Goal: Task Accomplishment & Management: Use online tool/utility

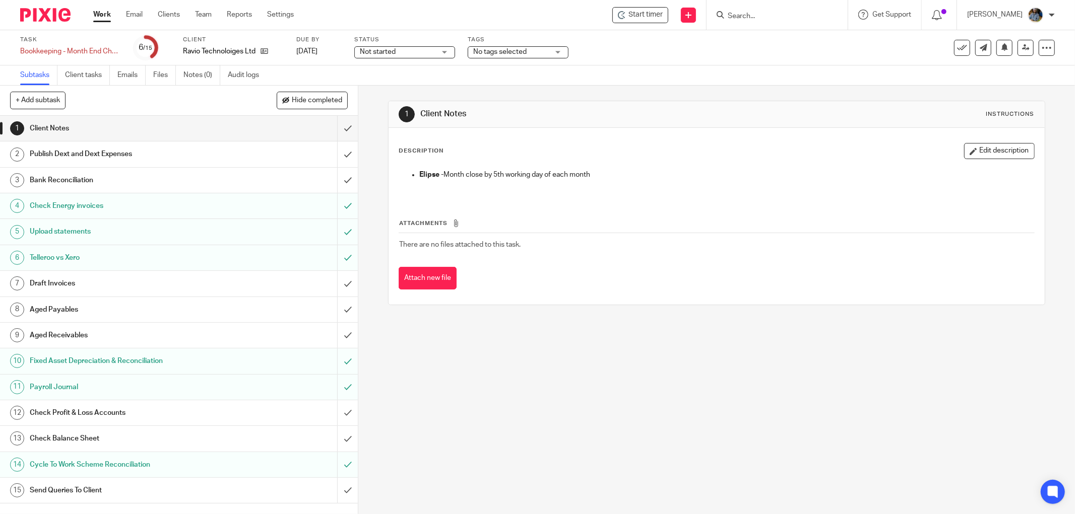
click at [645, 133] on div "Description Edit description Elipse - Month close by 5th working day of each mo…" at bounding box center [716, 216] width 656 height 177
click at [639, 17] on span "Start timer" at bounding box center [645, 15] width 34 height 11
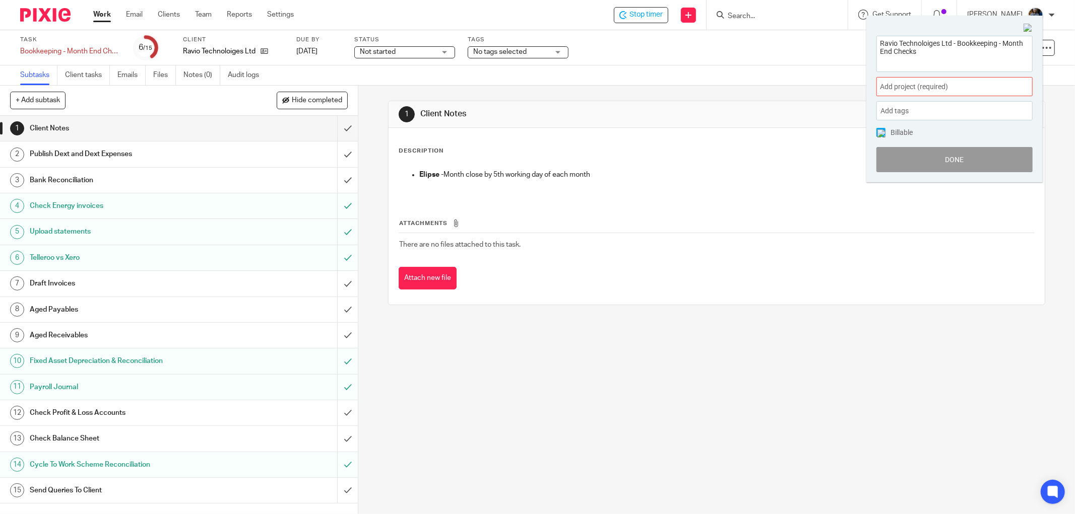
click at [954, 84] on span "Add project (required) :" at bounding box center [943, 87] width 127 height 11
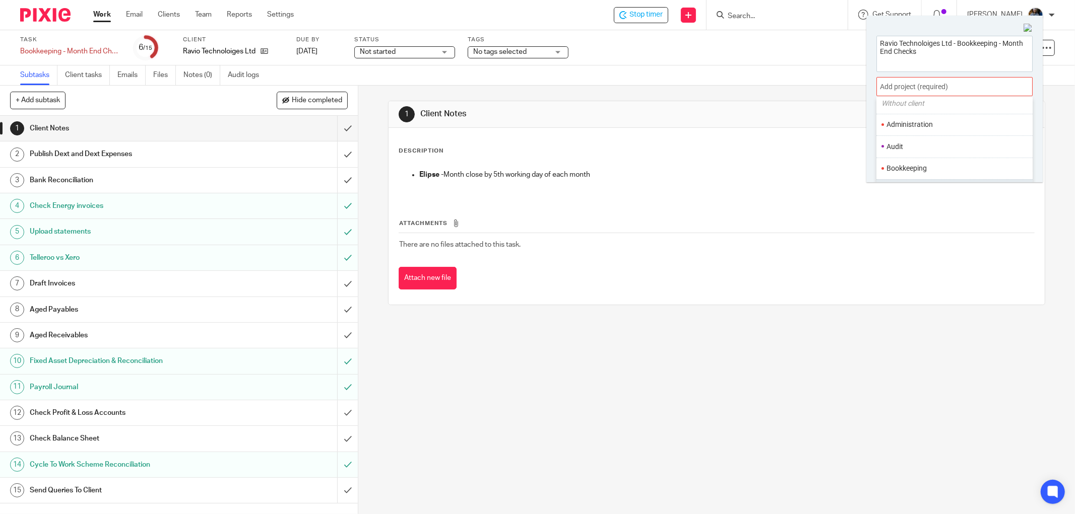
scroll to position [56, 0]
click at [938, 147] on li "Bookkeeping" at bounding box center [951, 149] width 131 height 11
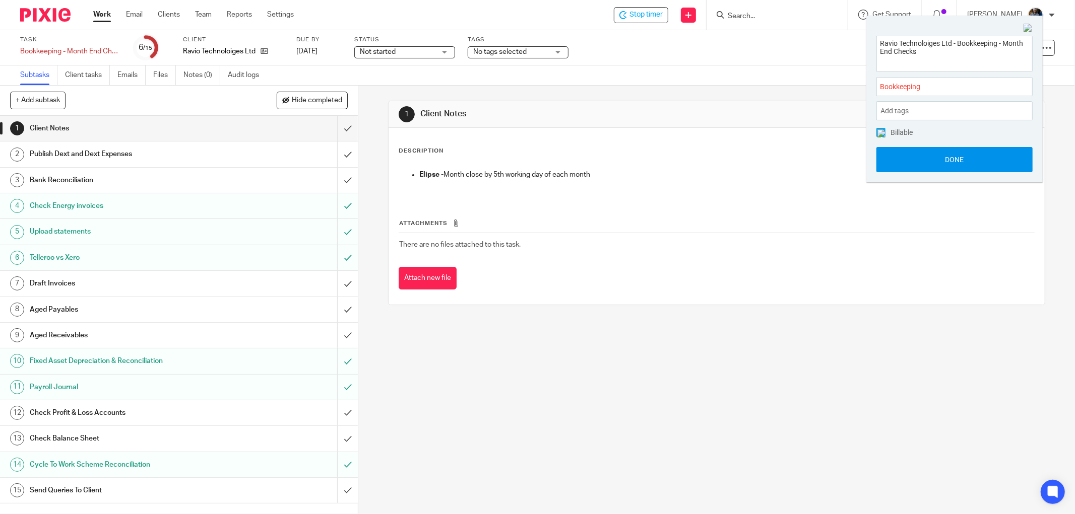
click at [948, 158] on button "Done" at bounding box center [954, 159] width 156 height 25
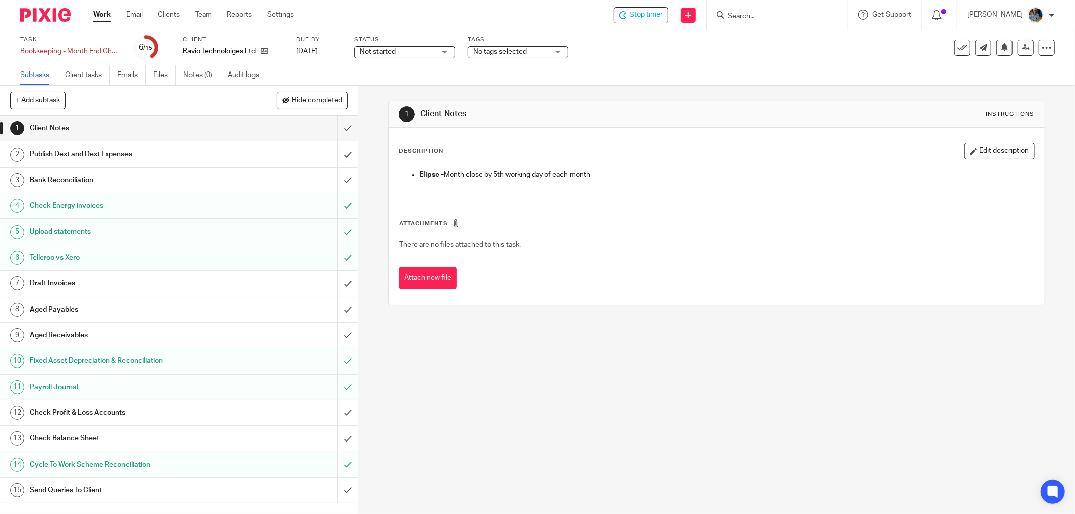
click at [667, 124] on div "1 Client Notes Instructions" at bounding box center [716, 114] width 656 height 27
drag, startPoint x: 649, startPoint y: 106, endPoint x: 615, endPoint y: 64, distance: 54.1
click at [638, 96] on div "1 Client Notes Instructions Description Edit description Elipse - Month close b…" at bounding box center [716, 203] width 657 height 235
click at [661, 19] on span "Stop timer" at bounding box center [645, 15] width 33 height 11
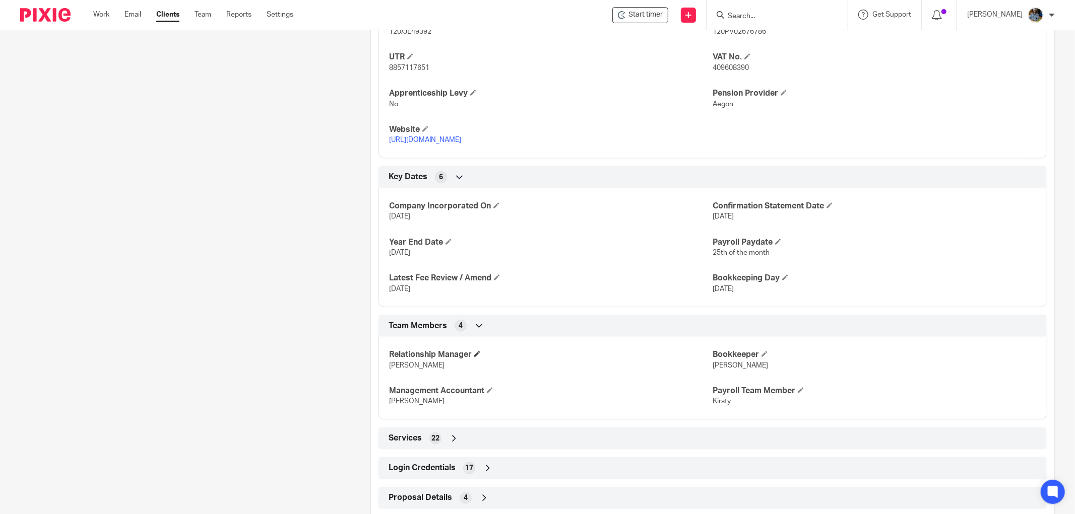
scroll to position [525, 0]
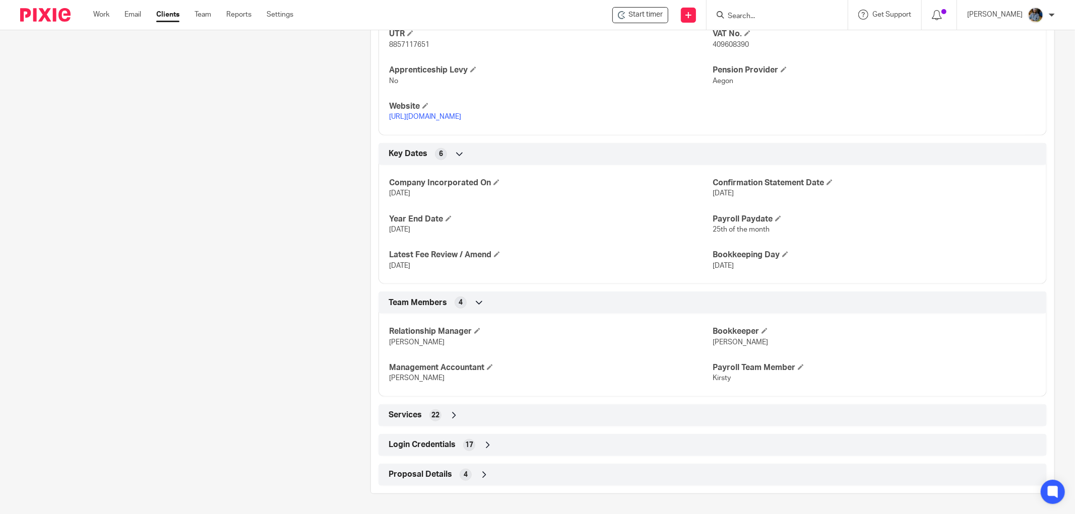
click at [419, 445] on span "Login Credentials" at bounding box center [421, 445] width 67 height 11
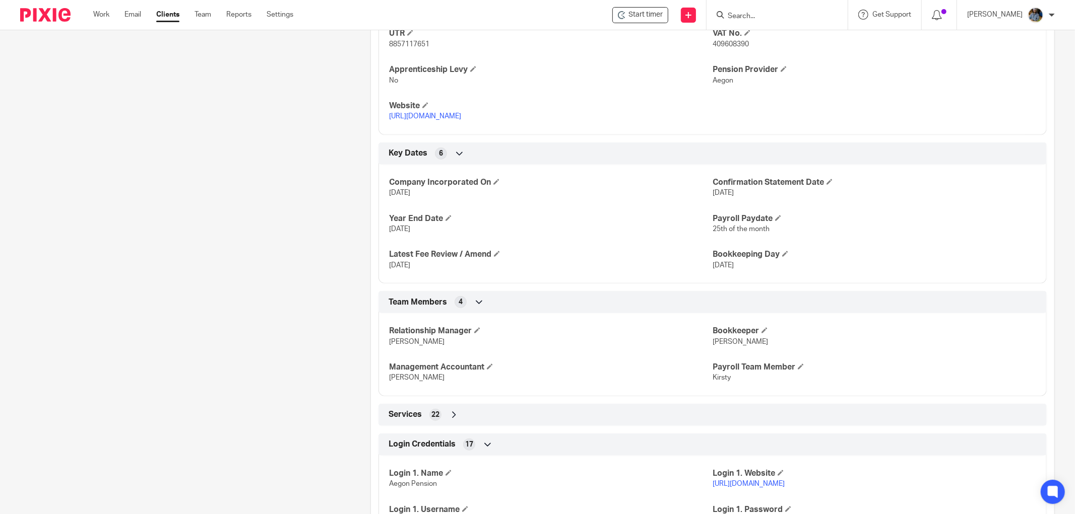
scroll to position [892, 0]
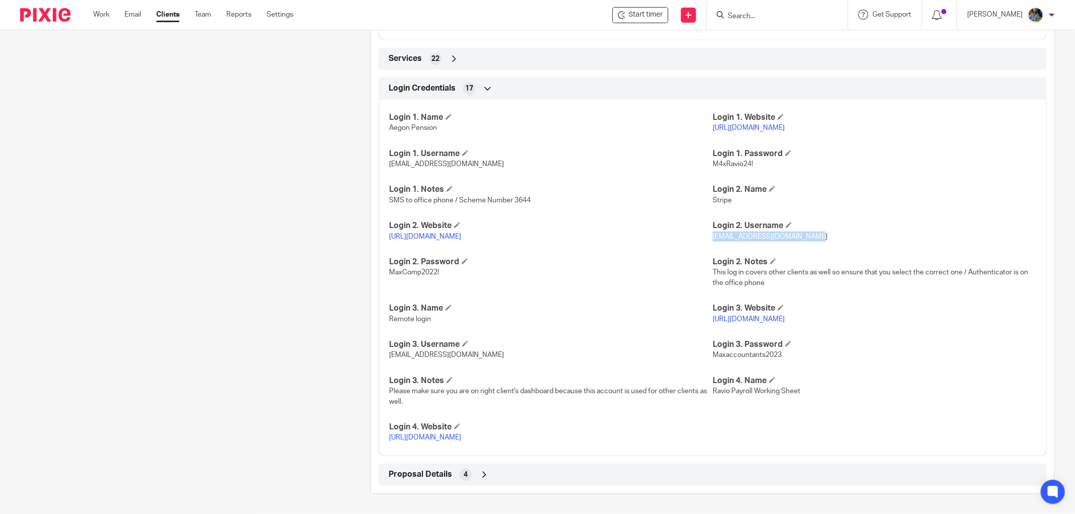
drag, startPoint x: 813, startPoint y: 225, endPoint x: 707, endPoint y: 228, distance: 106.3
click at [712, 232] on p "[EMAIL_ADDRESS][DOMAIN_NAME]" at bounding box center [873, 237] width 323 height 10
copy span "[EMAIL_ADDRESS][DOMAIN_NAME]"
drag, startPoint x: 278, startPoint y: 318, endPoint x: 295, endPoint y: 312, distance: 17.7
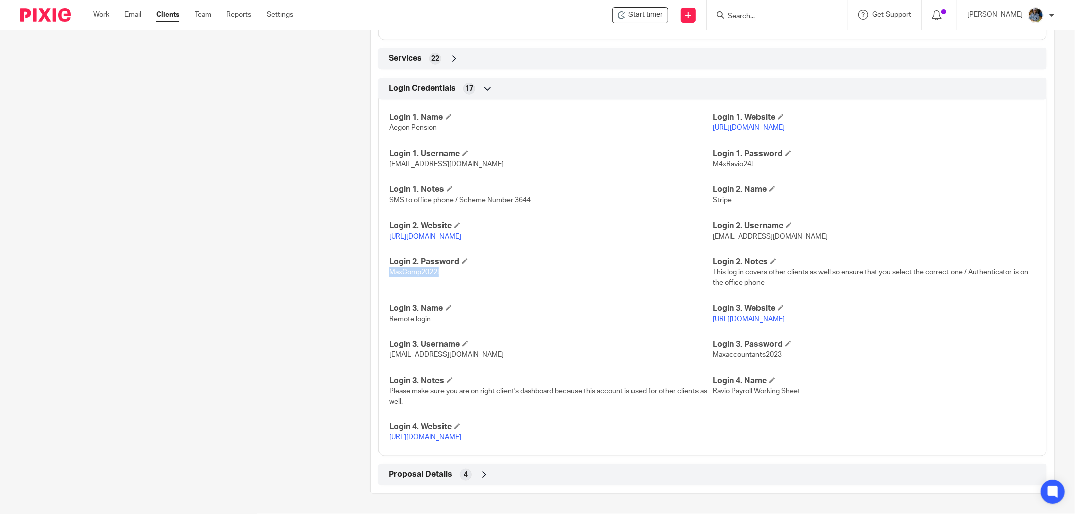
drag, startPoint x: 437, startPoint y: 264, endPoint x: 388, endPoint y: 267, distance: 49.0
click at [389, 267] on p "MaxComp2022!" at bounding box center [550, 272] width 323 height 10
copy span "MaxComp2022!"
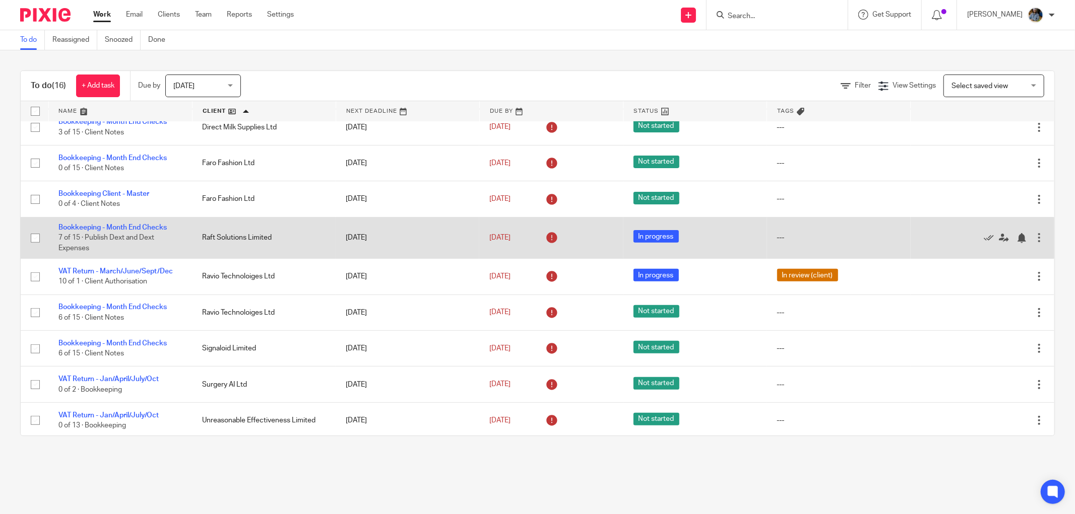
scroll to position [271, 0]
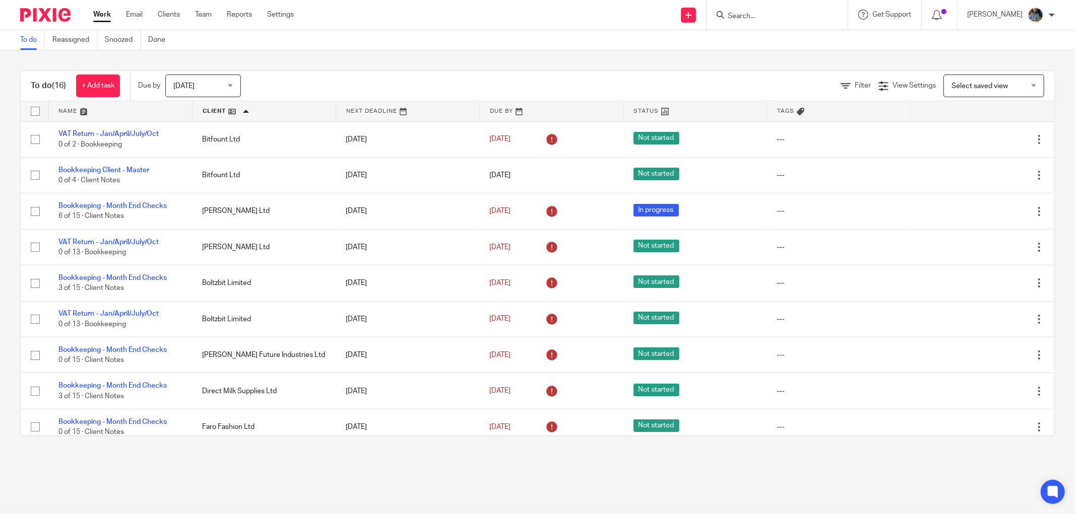
scroll to position [271, 0]
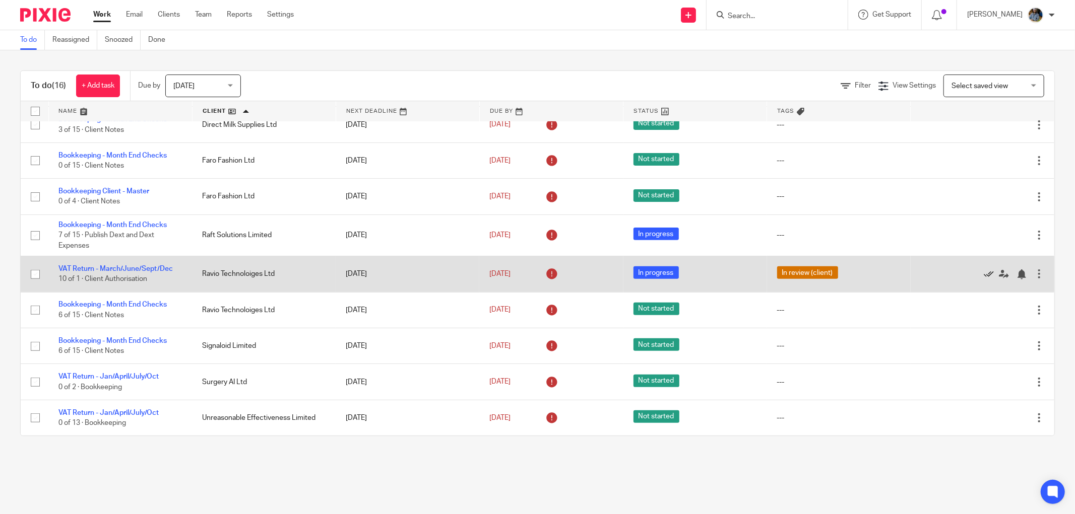
click at [983, 273] on icon at bounding box center [988, 275] width 10 height 10
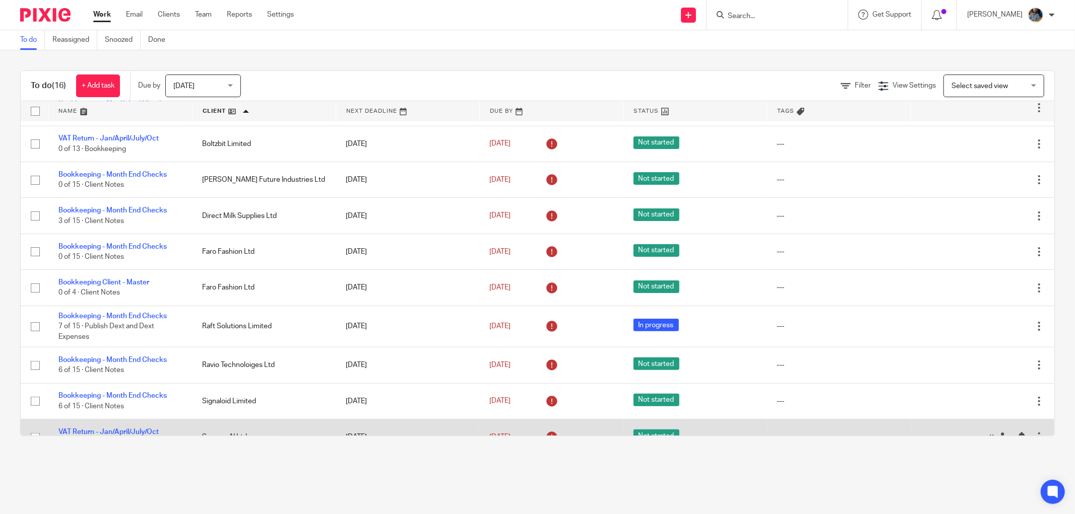
scroll to position [235, 0]
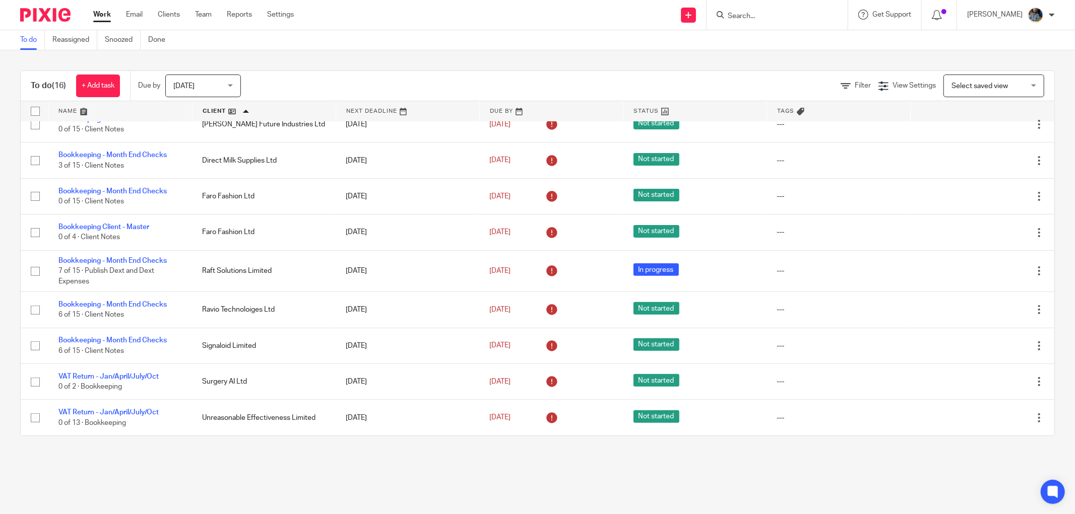
click at [732, 16] on input "Search" at bounding box center [771, 16] width 91 height 9
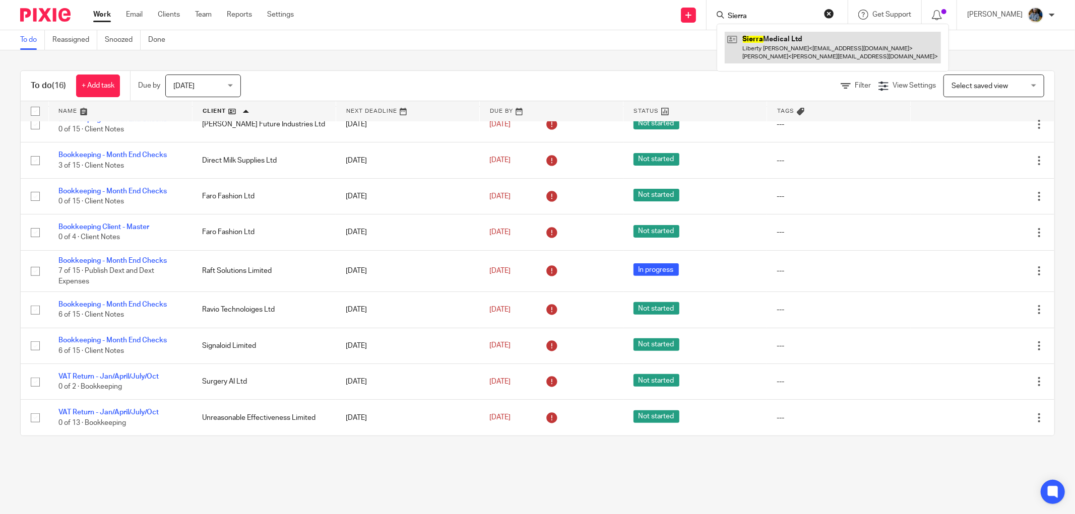
type input "Sierra"
click at [799, 44] on link at bounding box center [832, 47] width 216 height 31
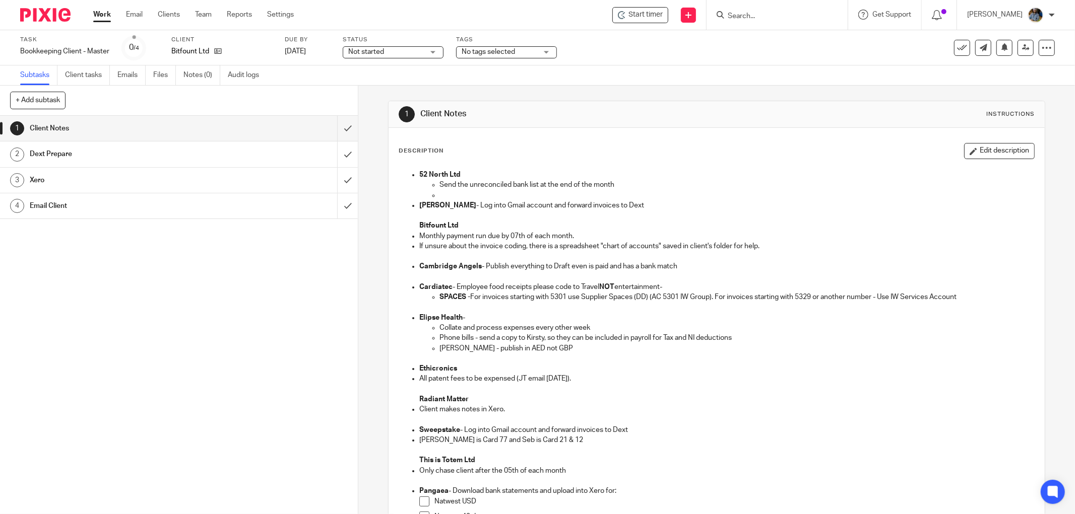
click at [727, 200] on p "[PERSON_NAME] - Log into Gmail account and forward invoices to Dext" at bounding box center [726, 205] width 615 height 10
click at [632, 13] on div "Start timer" at bounding box center [640, 15] width 45 height 11
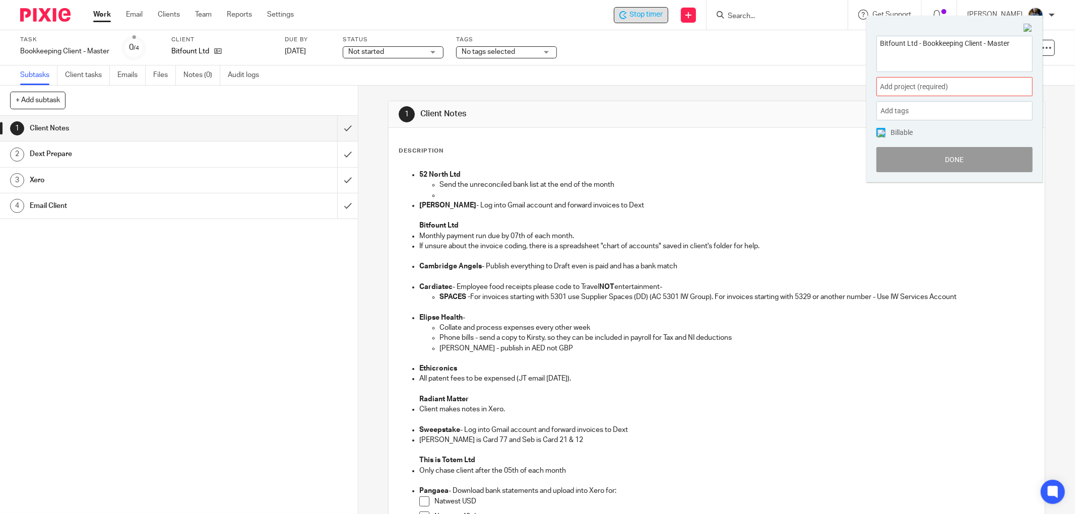
click at [968, 82] on span "Add project (required) :" at bounding box center [943, 87] width 127 height 11
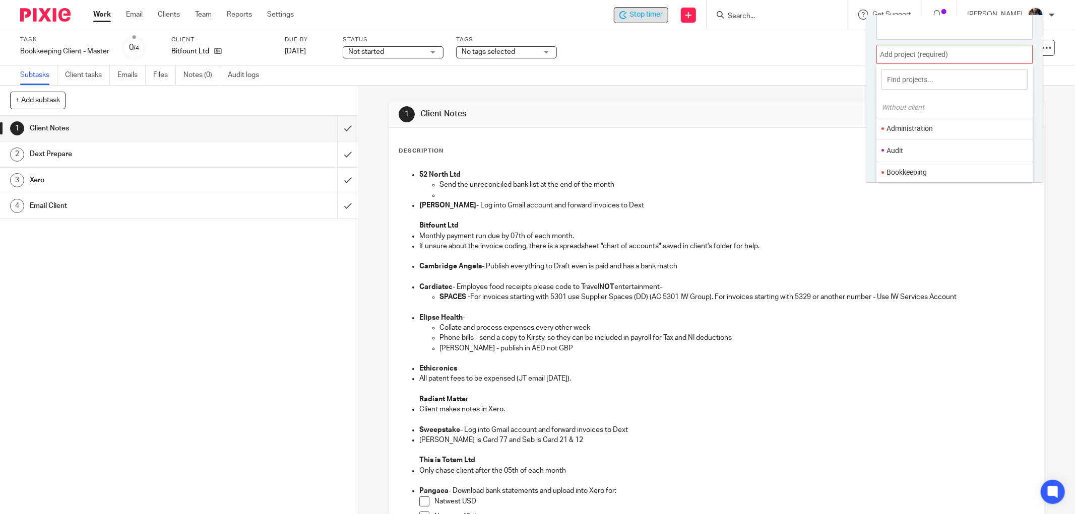
scroll to position [49, 0]
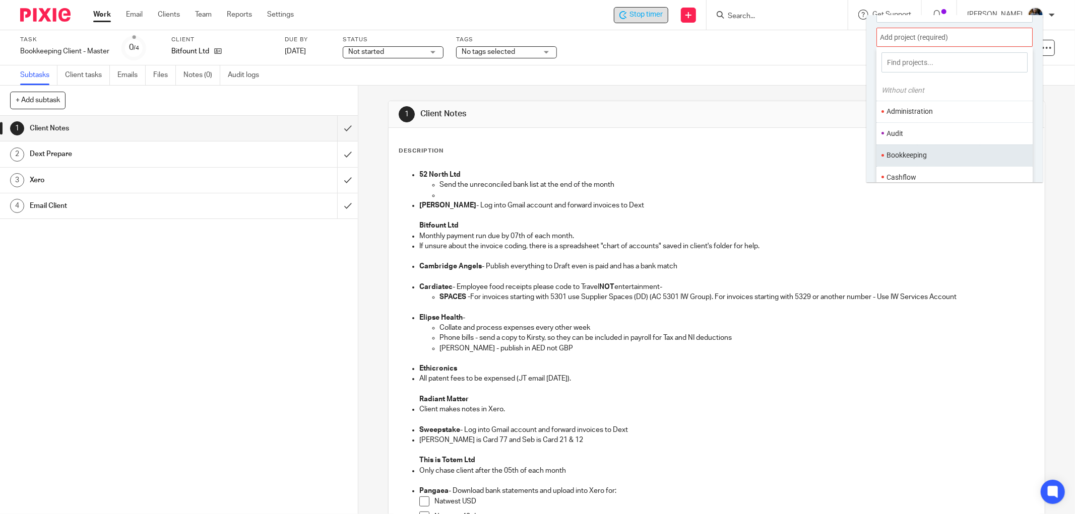
click at [920, 153] on li "Bookkeeping" at bounding box center [951, 155] width 131 height 11
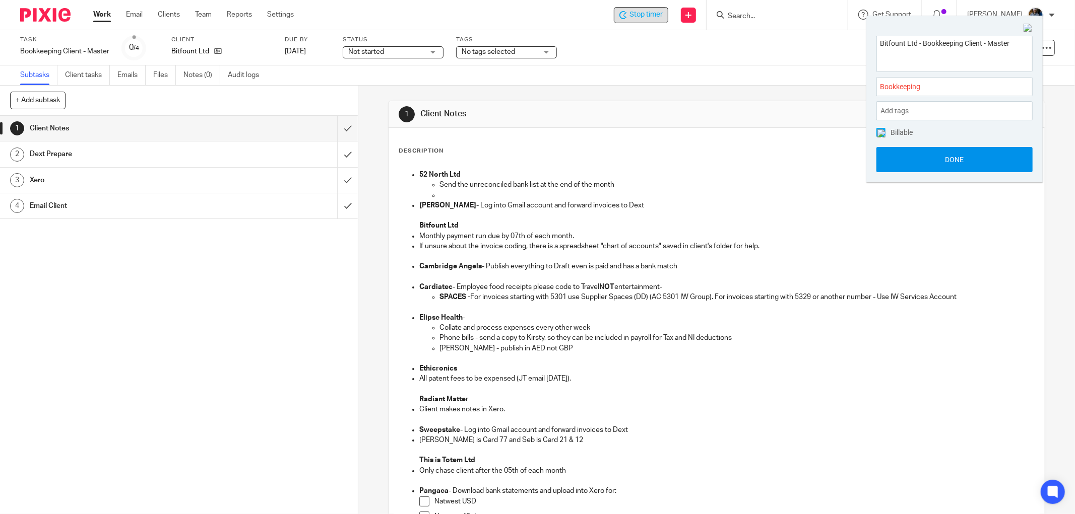
scroll to position [0, 0]
click at [963, 160] on button "Done" at bounding box center [954, 159] width 156 height 25
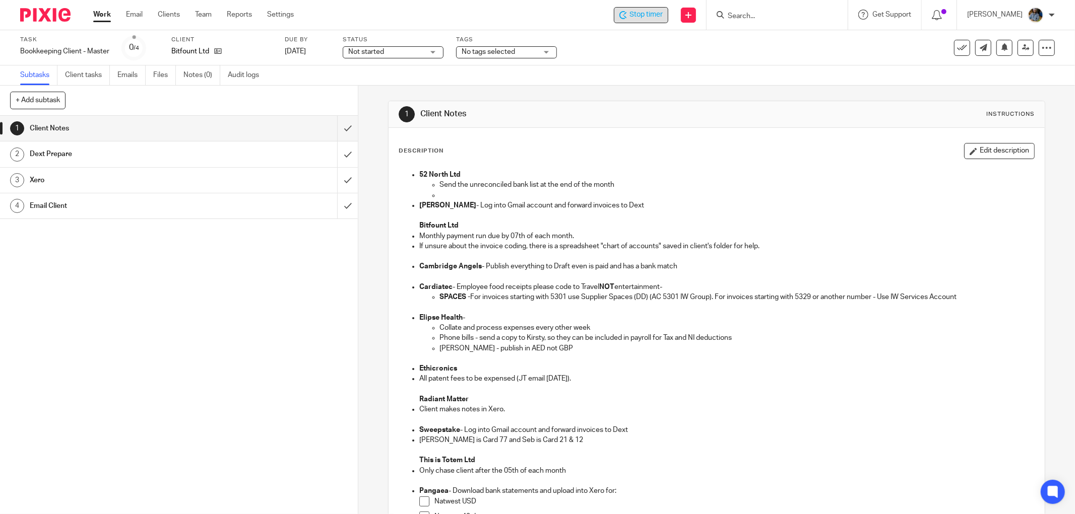
click at [646, 101] on div "1 Client Notes Instructions Description Edit description 52 North Ltd Send the …" at bounding box center [716, 422] width 657 height 643
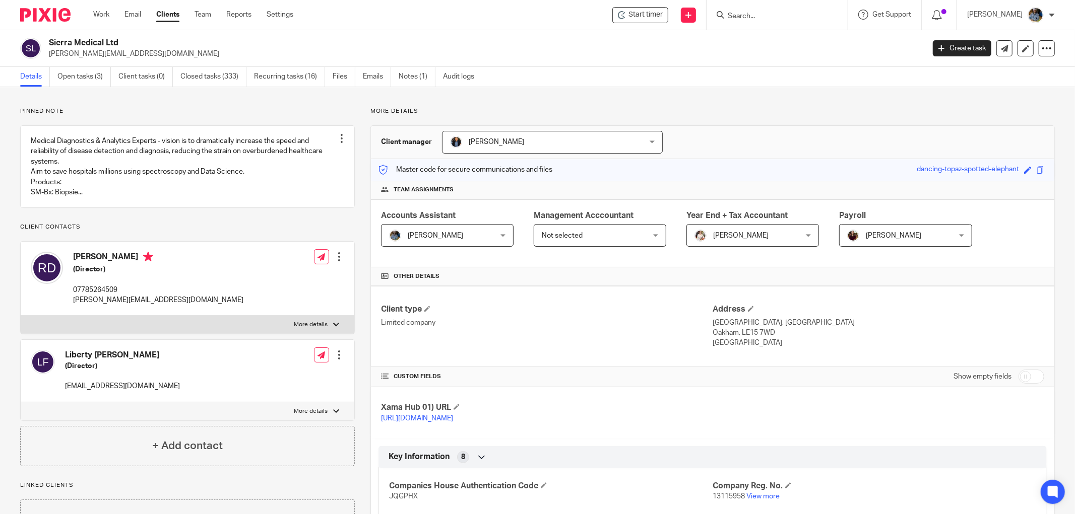
click at [473, 46] on h2 "Sierra Medical Ltd" at bounding box center [396, 43] width 695 height 11
drag, startPoint x: 102, startPoint y: 10, endPoint x: 97, endPoint y: 3, distance: 8.7
click at [102, 10] on link "Work" at bounding box center [101, 15] width 16 height 10
